Goal: Task Accomplishment & Management: Complete application form

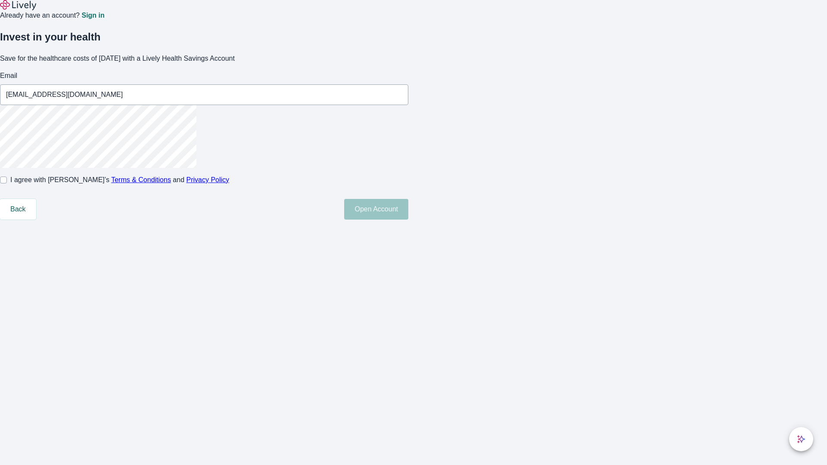
click at [7, 184] on input "I agree with Lively’s Terms & Conditions and Privacy Policy" at bounding box center [3, 180] width 7 height 7
checkbox input "true"
click at [408, 220] on button "Open Account" at bounding box center [376, 209] width 64 height 21
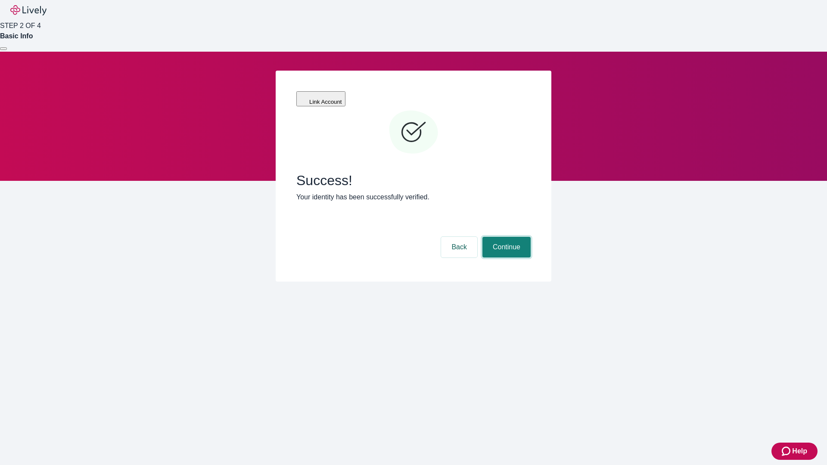
click at [505, 237] on button "Continue" at bounding box center [506, 247] width 48 height 21
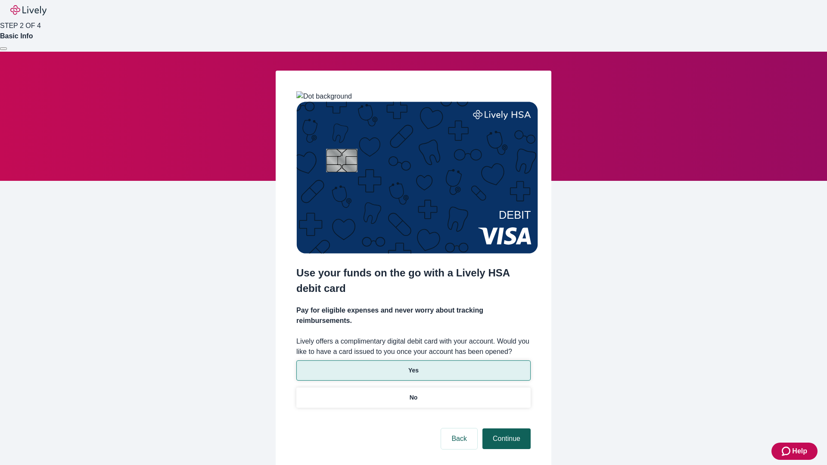
click at [413, 366] on p "Yes" at bounding box center [413, 370] width 10 height 9
click at [505, 429] on button "Continue" at bounding box center [506, 439] width 48 height 21
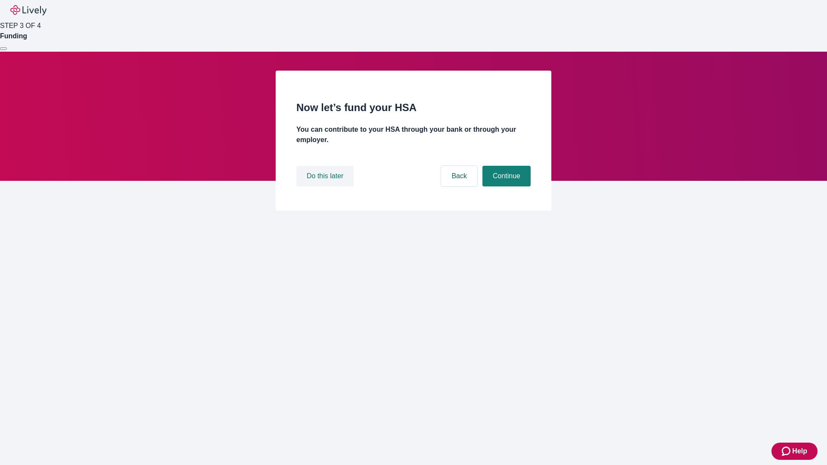
click at [326, 187] on button "Do this later" at bounding box center [324, 176] width 57 height 21
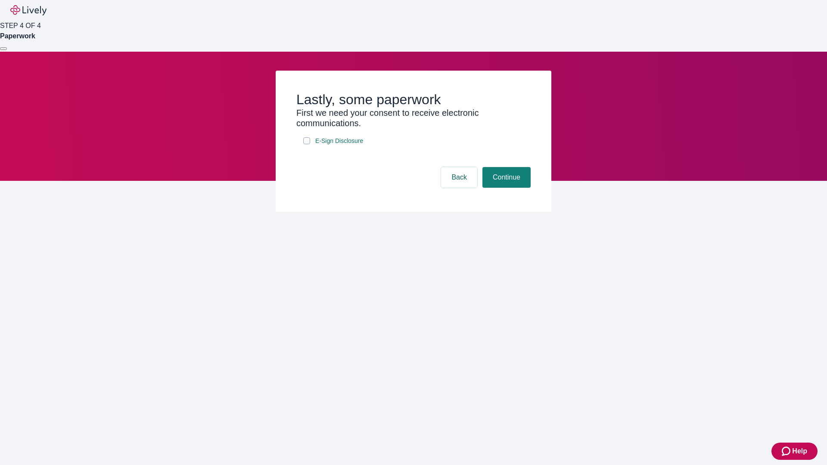
click at [307, 144] on input "E-Sign Disclosure" at bounding box center [306, 140] width 7 height 7
checkbox input "true"
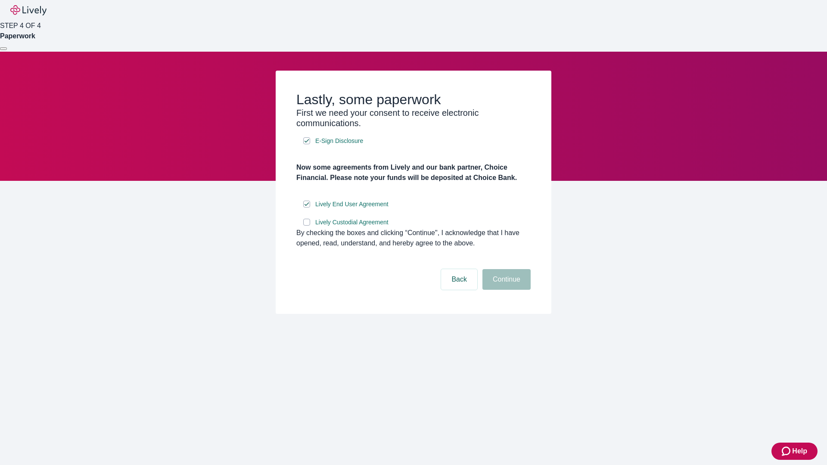
click at [307, 226] on input "Lively Custodial Agreement" at bounding box center [306, 222] width 7 height 7
checkbox input "true"
click at [505, 290] on button "Continue" at bounding box center [506, 279] width 48 height 21
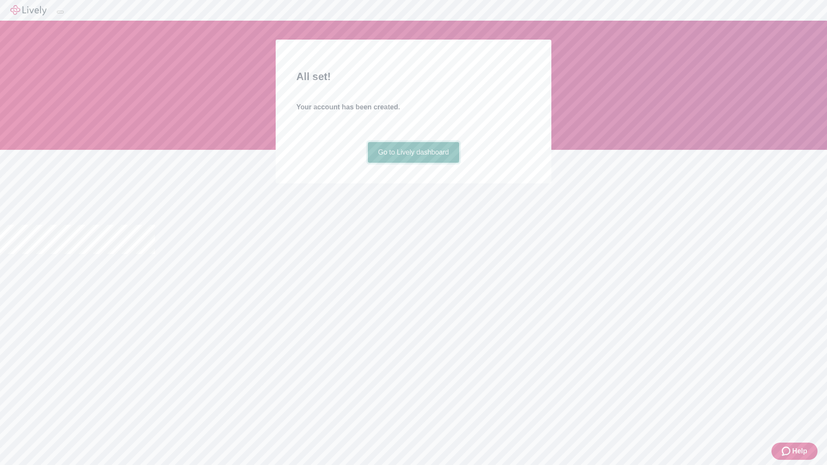
click at [413, 163] on link "Go to Lively dashboard" at bounding box center [414, 152] width 92 height 21
